Goal: Check status: Check status

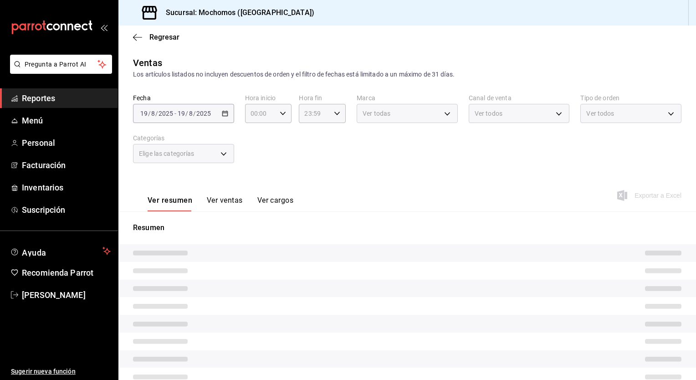
type input "05:00"
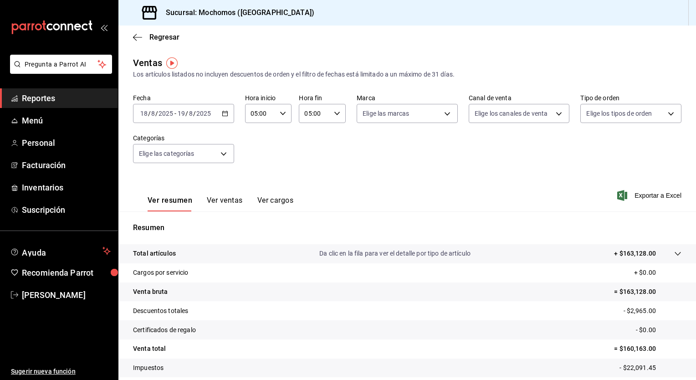
click at [224, 113] on \(Stroke\) "button" at bounding box center [224, 113] width 5 height 0
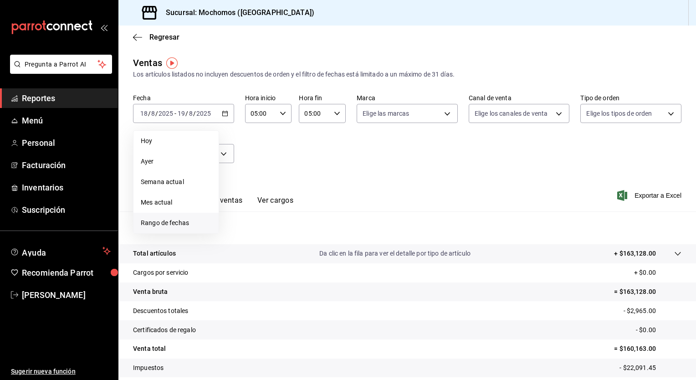
click at [168, 222] on span "Rango de fechas" at bounding box center [176, 223] width 71 height 10
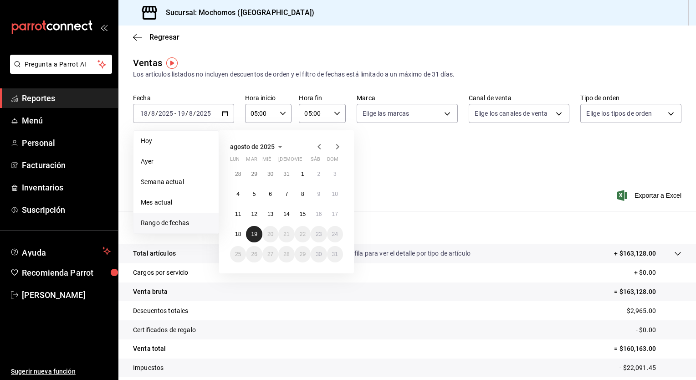
click at [255, 231] on abbr "19" at bounding box center [254, 234] width 6 height 6
click at [253, 234] on abbr "19" at bounding box center [254, 234] width 6 height 6
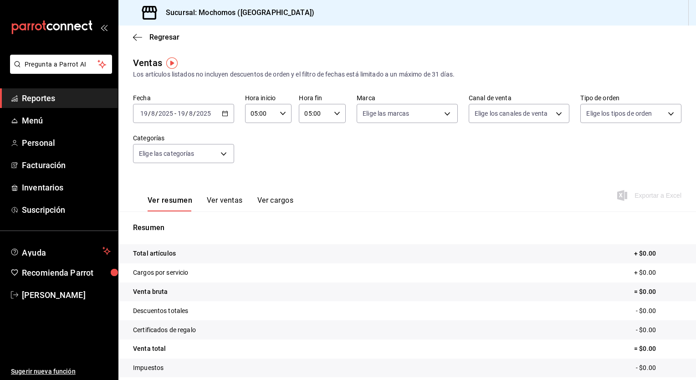
click at [335, 113] on \(Stroke\) "button" at bounding box center [337, 113] width 5 height 3
click at [309, 175] on span "12" at bounding box center [308, 171] width 9 height 7
type input "12:00"
click at [283, 116] on div at bounding box center [348, 190] width 696 height 380
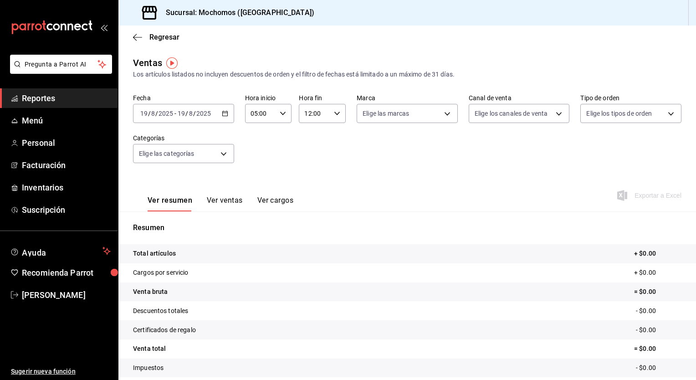
click at [282, 114] on icon "button" at bounding box center [283, 113] width 6 height 6
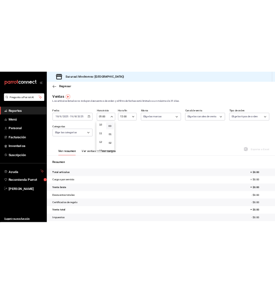
scroll to position [222, 0]
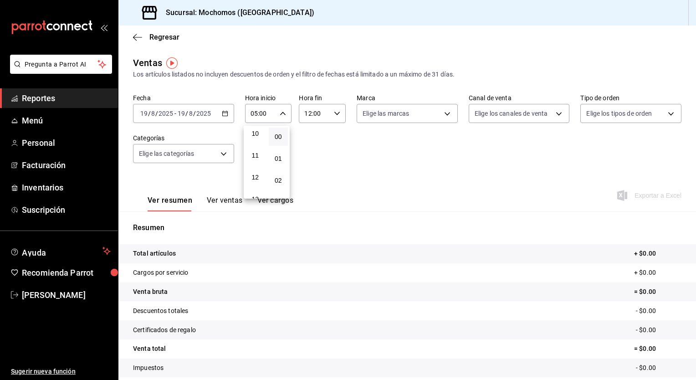
click at [255, 176] on button "12" at bounding box center [256, 177] width 20 height 18
type input "12:00"
click at [342, 147] on div at bounding box center [348, 190] width 696 height 380
click at [222, 114] on icon "button" at bounding box center [225, 113] width 6 height 6
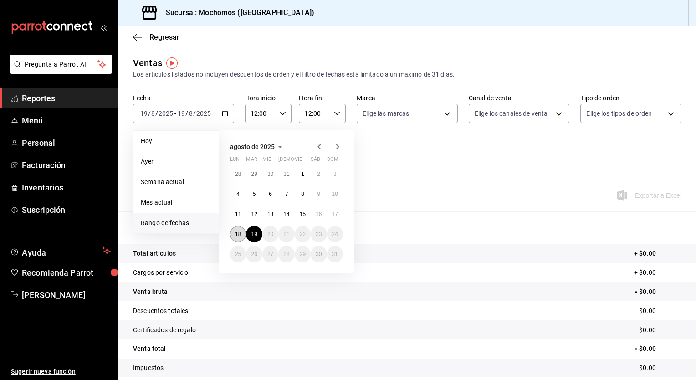
click at [237, 236] on abbr "18" at bounding box center [238, 234] width 6 height 6
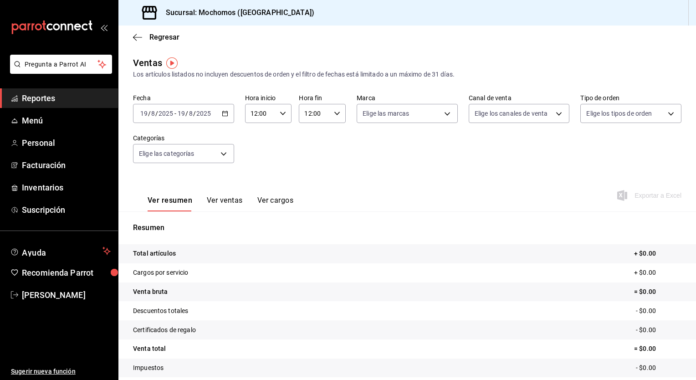
click at [574, 41] on div "Regresar" at bounding box center [408, 37] width 578 height 23
